Goal: Find specific page/section: Find specific page/section

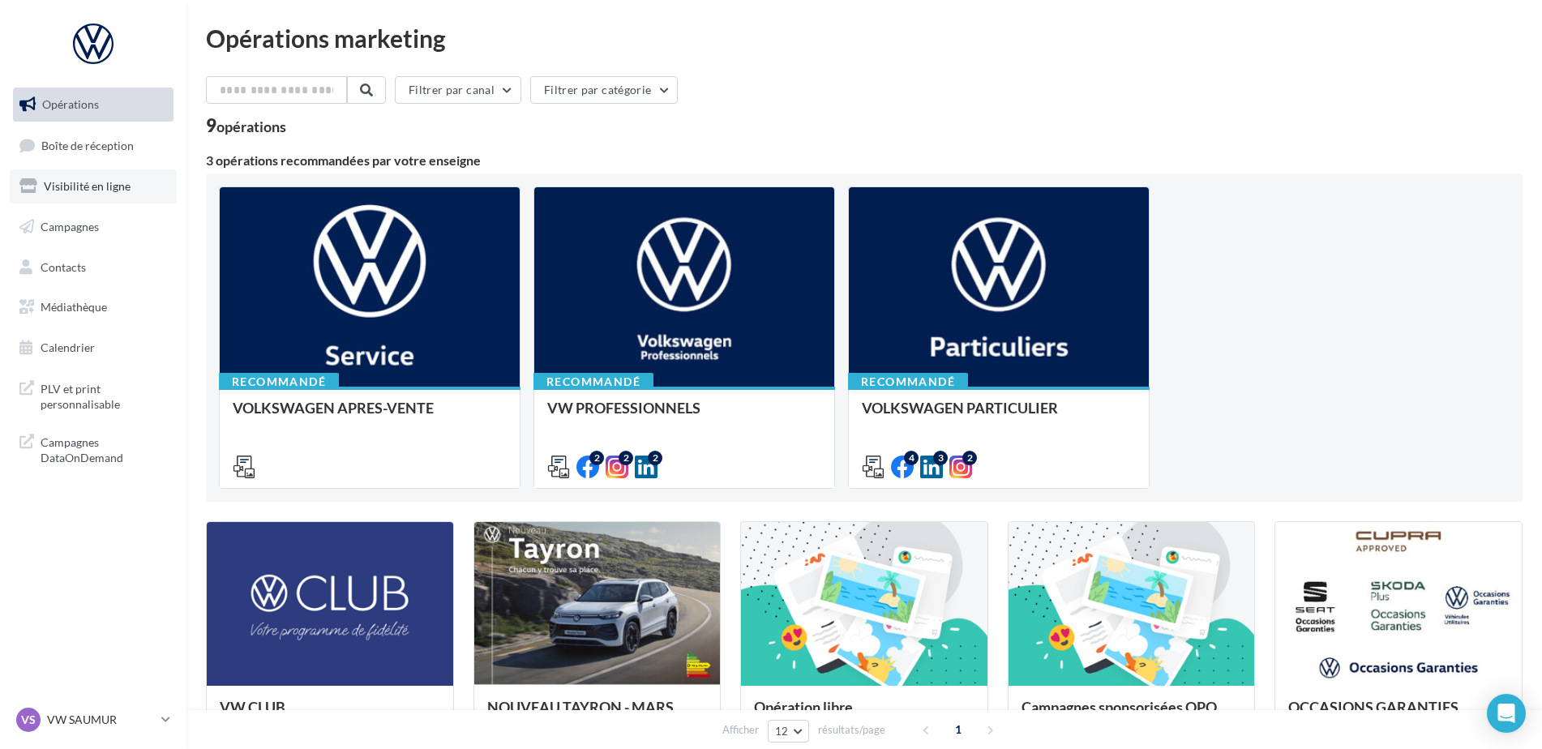
click at [101, 199] on link "Visibilité en ligne" at bounding box center [93, 186] width 167 height 34
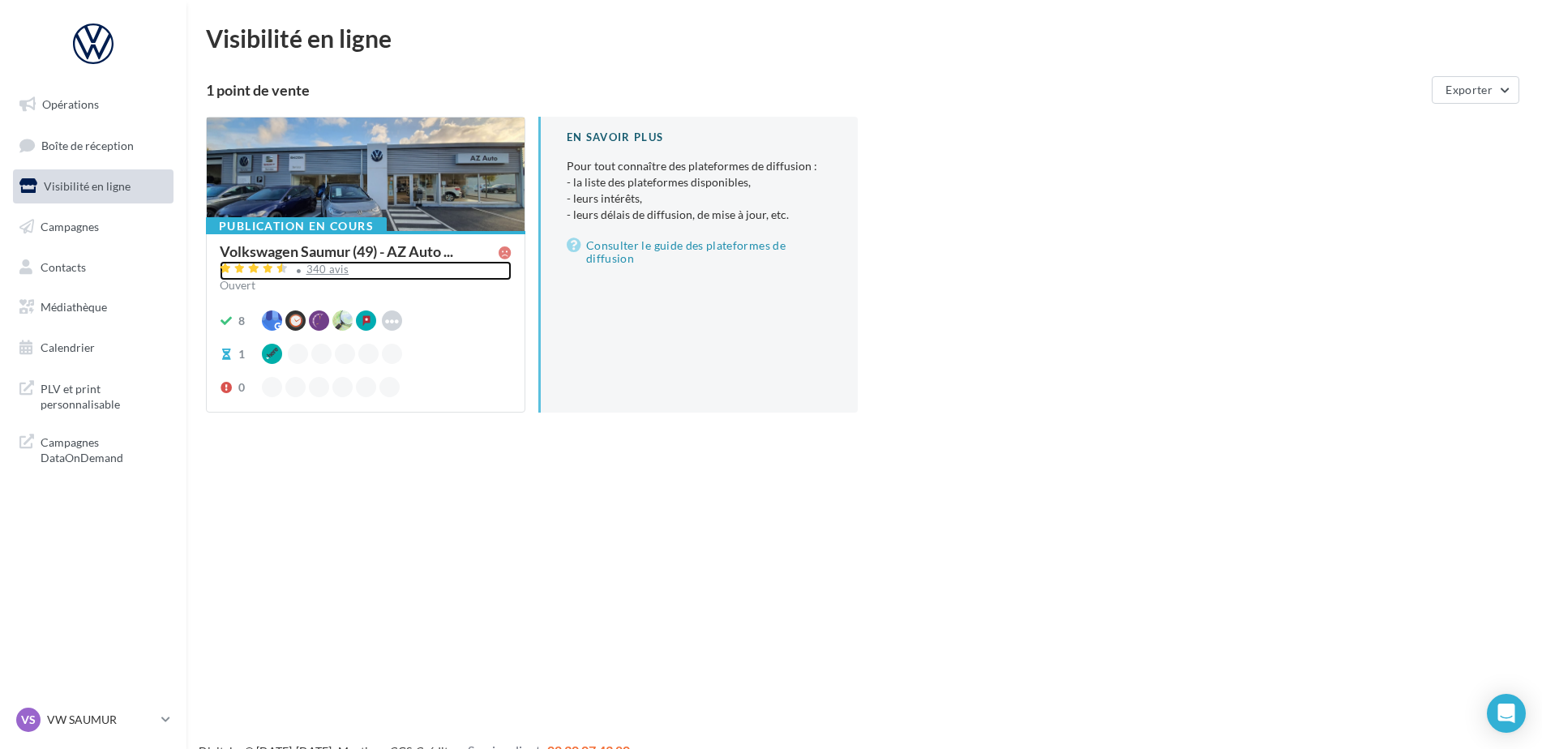
click at [319, 274] on div "340 avis" at bounding box center [327, 269] width 43 height 11
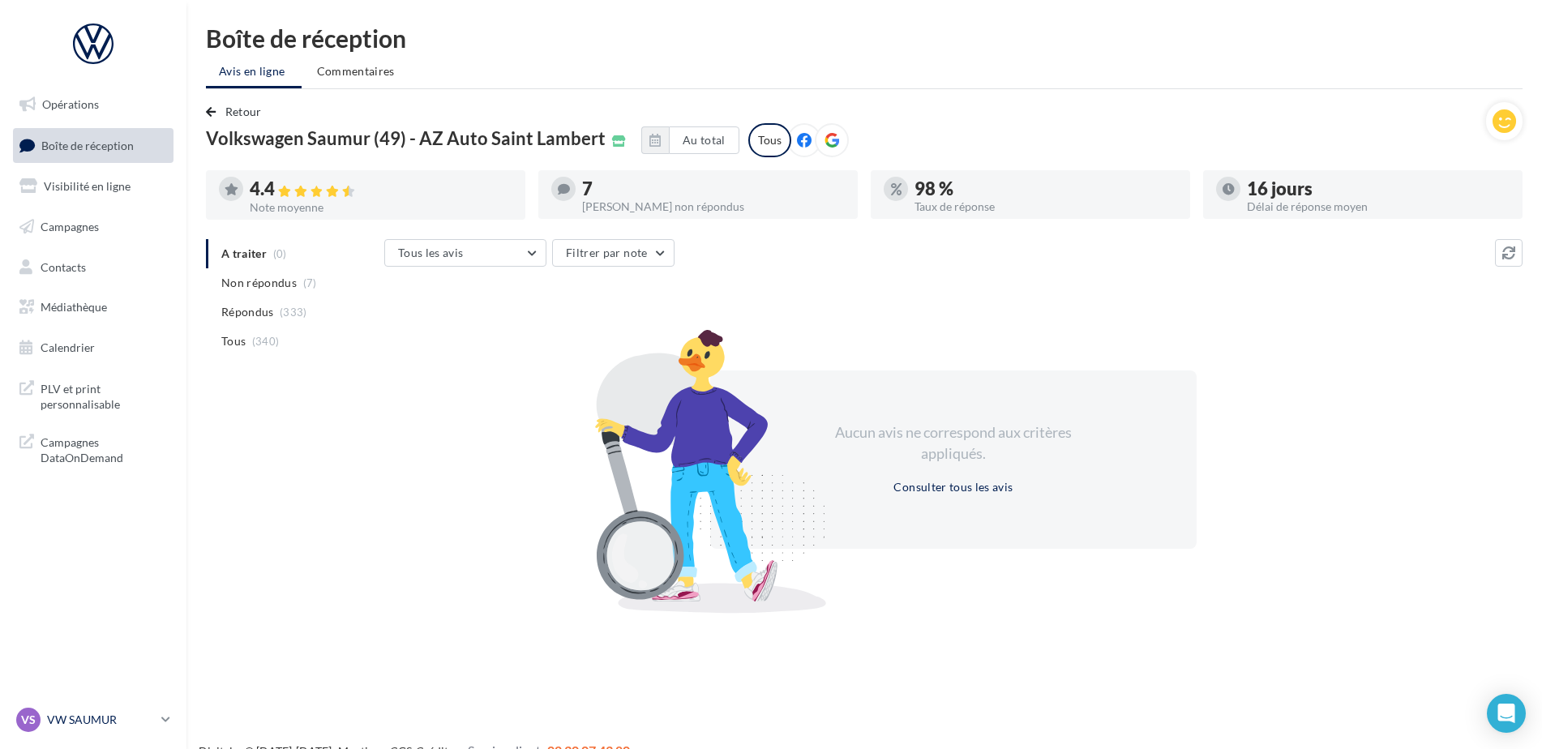
click at [54, 718] on p "VW SAUMUR" at bounding box center [101, 720] width 108 height 16
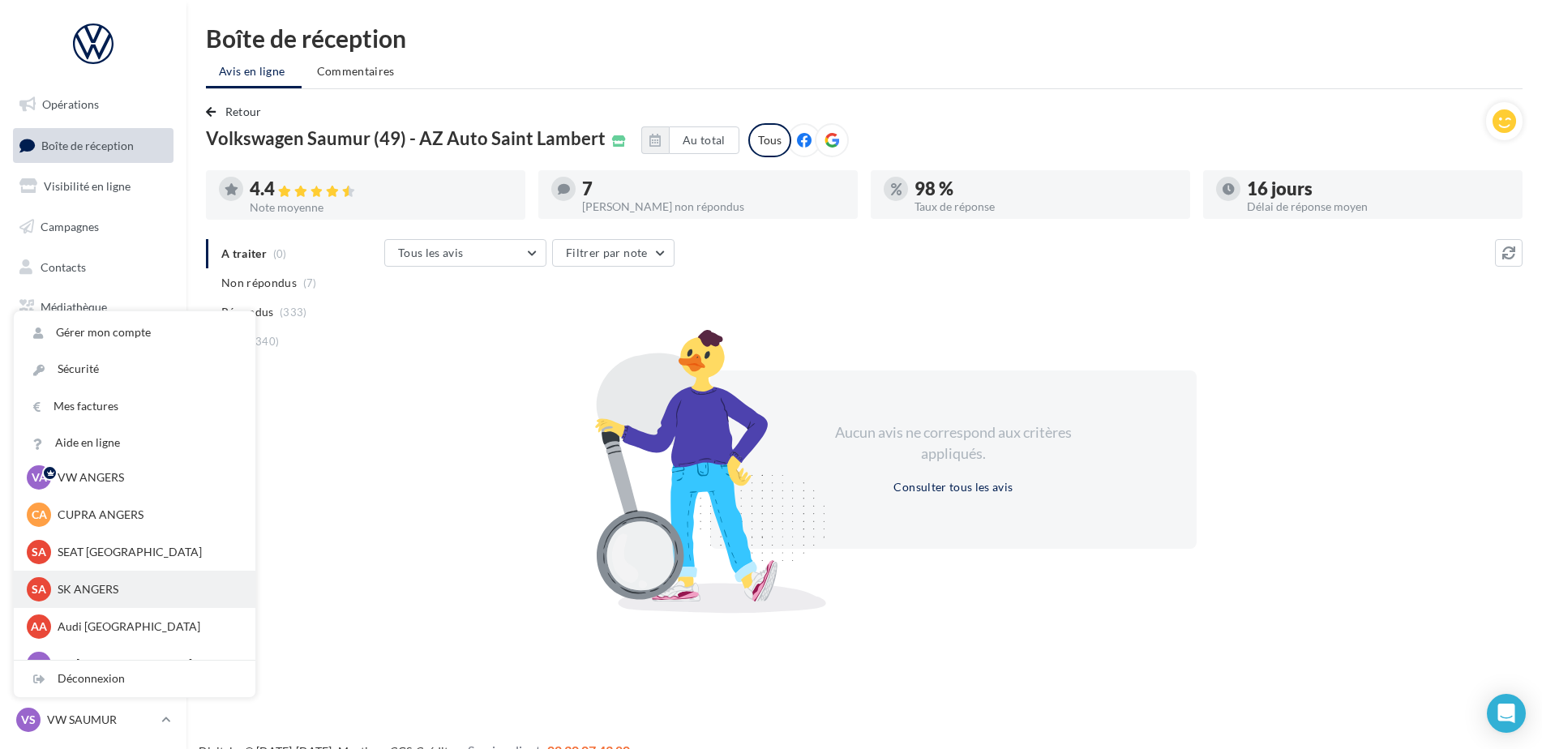
scroll to position [81, 0]
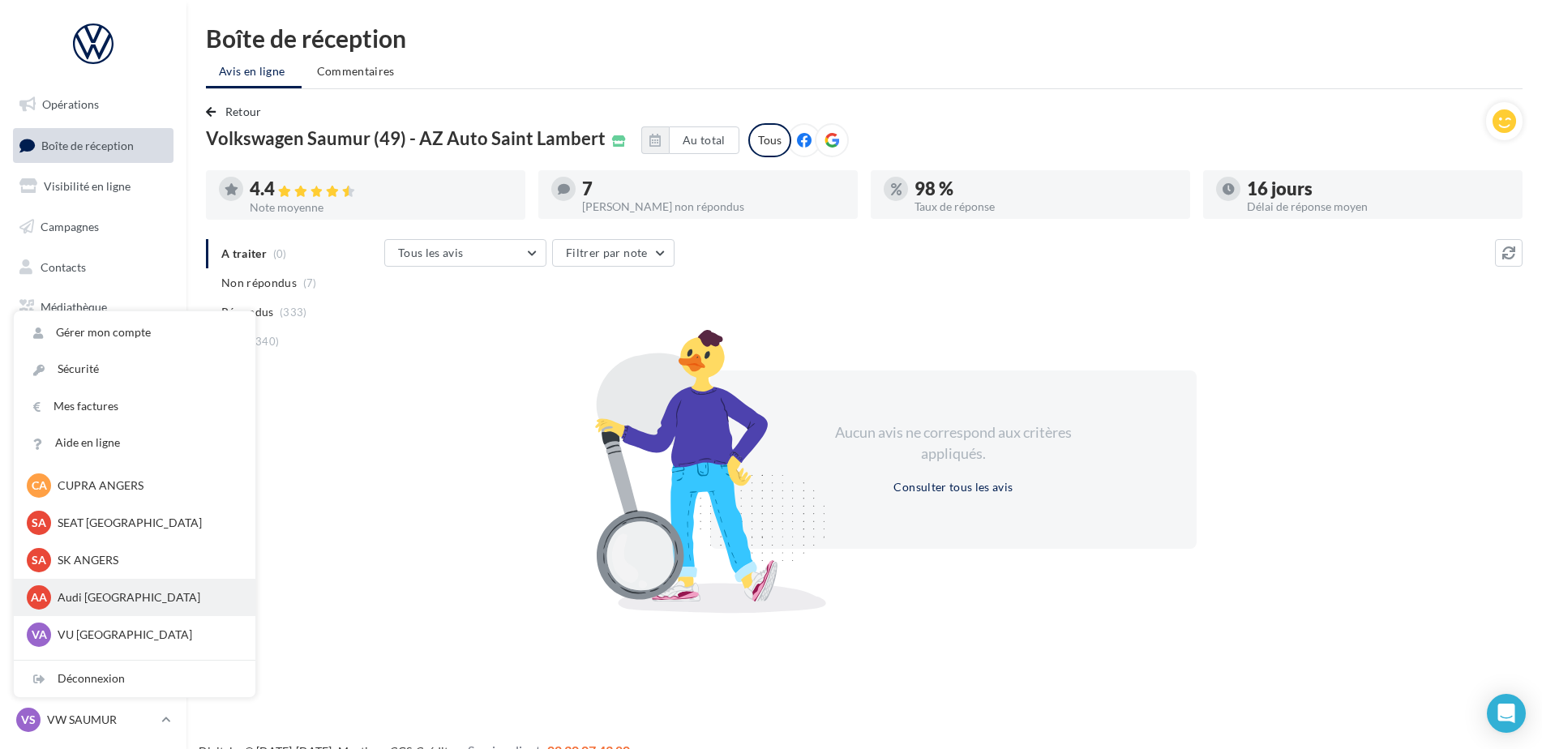
click at [86, 606] on div "AA Audi ANGERS audi-ange-tar" at bounding box center [135, 597] width 216 height 24
